Goal: Task Accomplishment & Management: Manage account settings

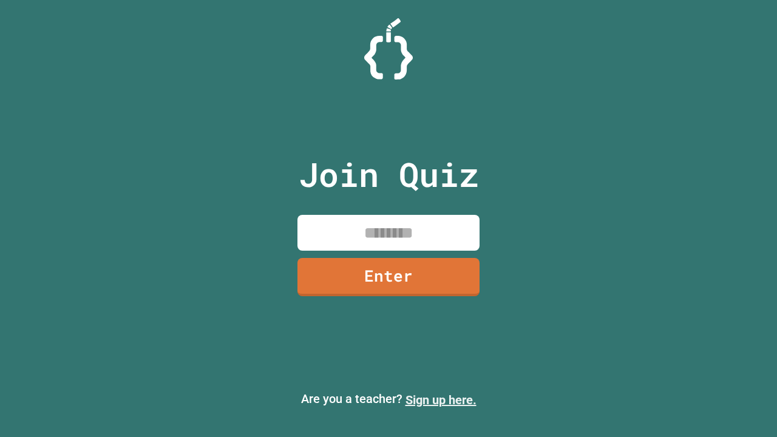
click at [441, 400] on link "Sign up here." at bounding box center [441, 400] width 71 height 15
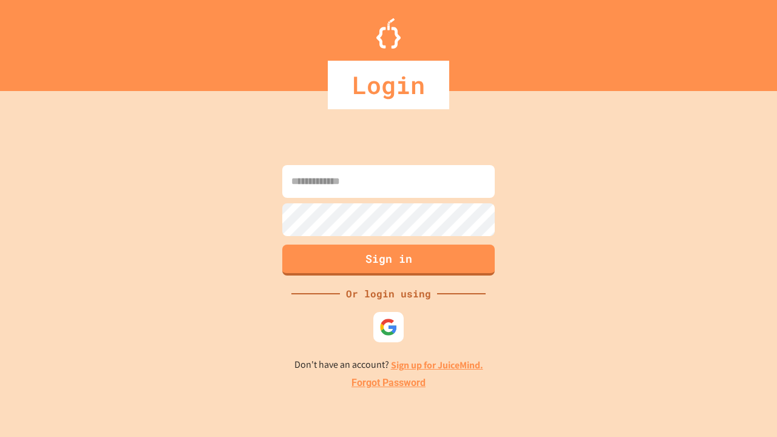
click at [389, 383] on link "Forgot Password" at bounding box center [389, 383] width 74 height 15
